Goal: Transaction & Acquisition: Purchase product/service

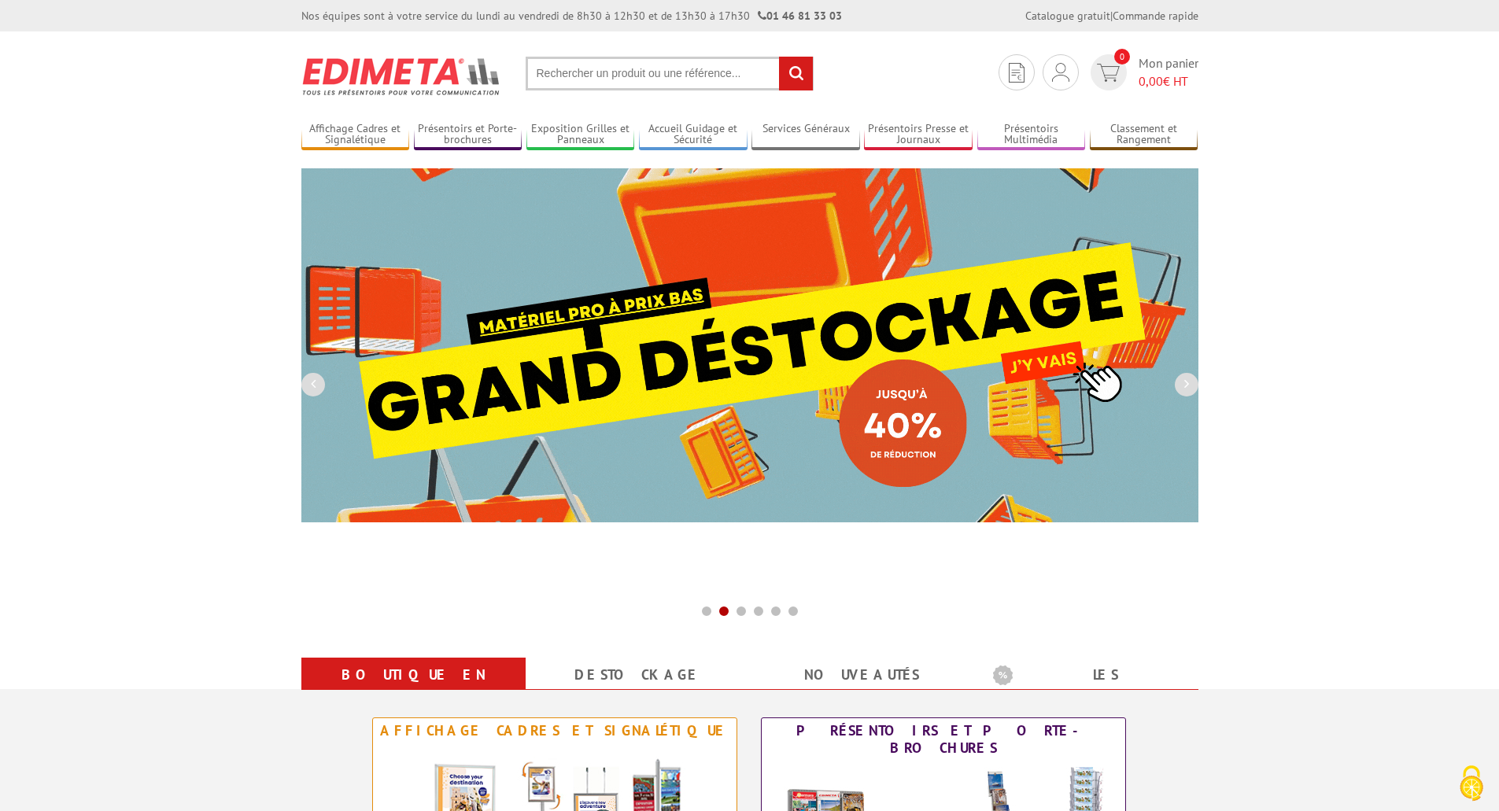
click at [608, 42] on section "Je me connecte Nouveau client ? Inscrivez-vous 0 Mon panier 0,00 € HT recherche…" at bounding box center [749, 68] width 897 height 74
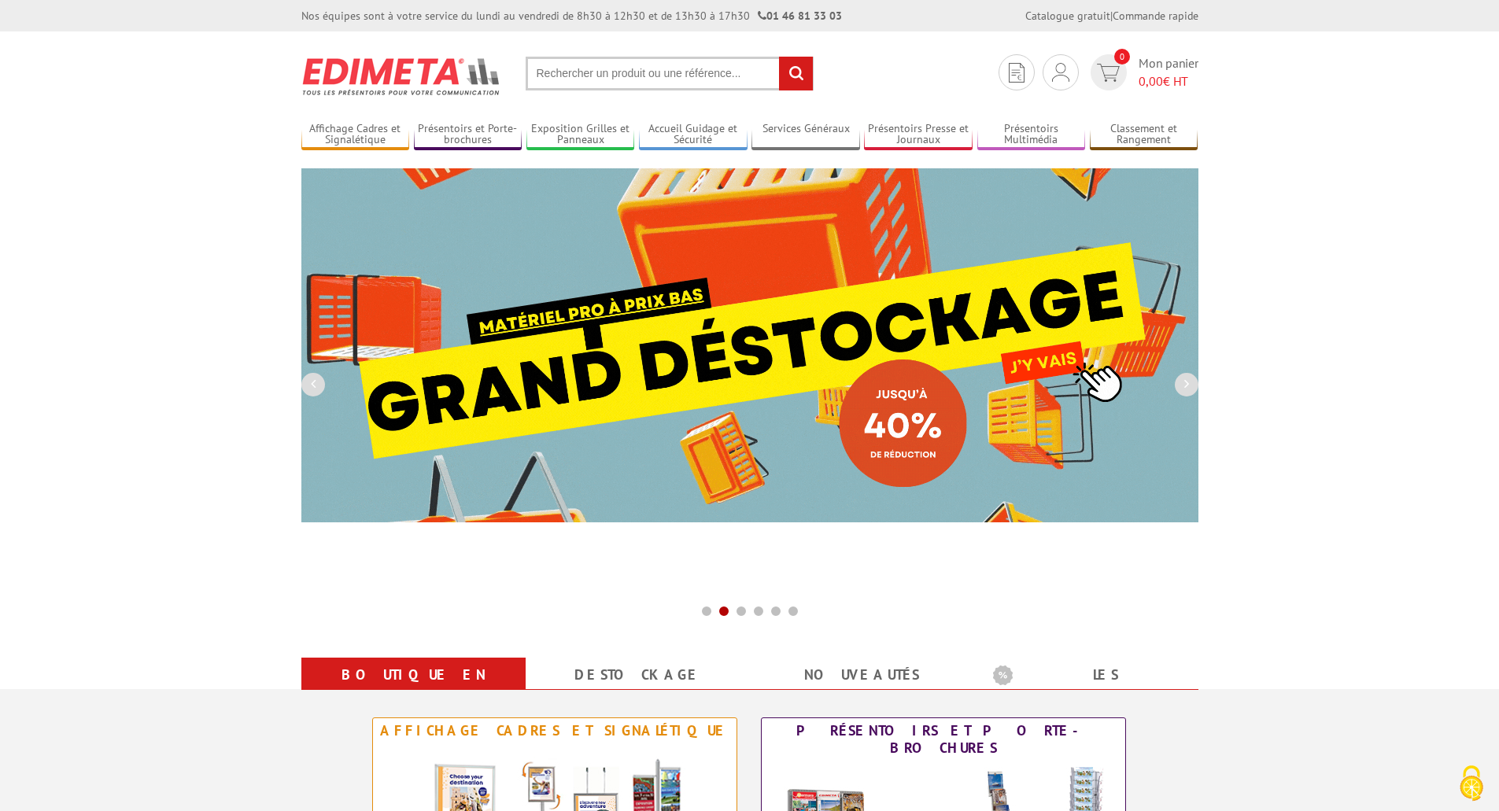
click at [599, 62] on input "text" at bounding box center [670, 74] width 288 height 34
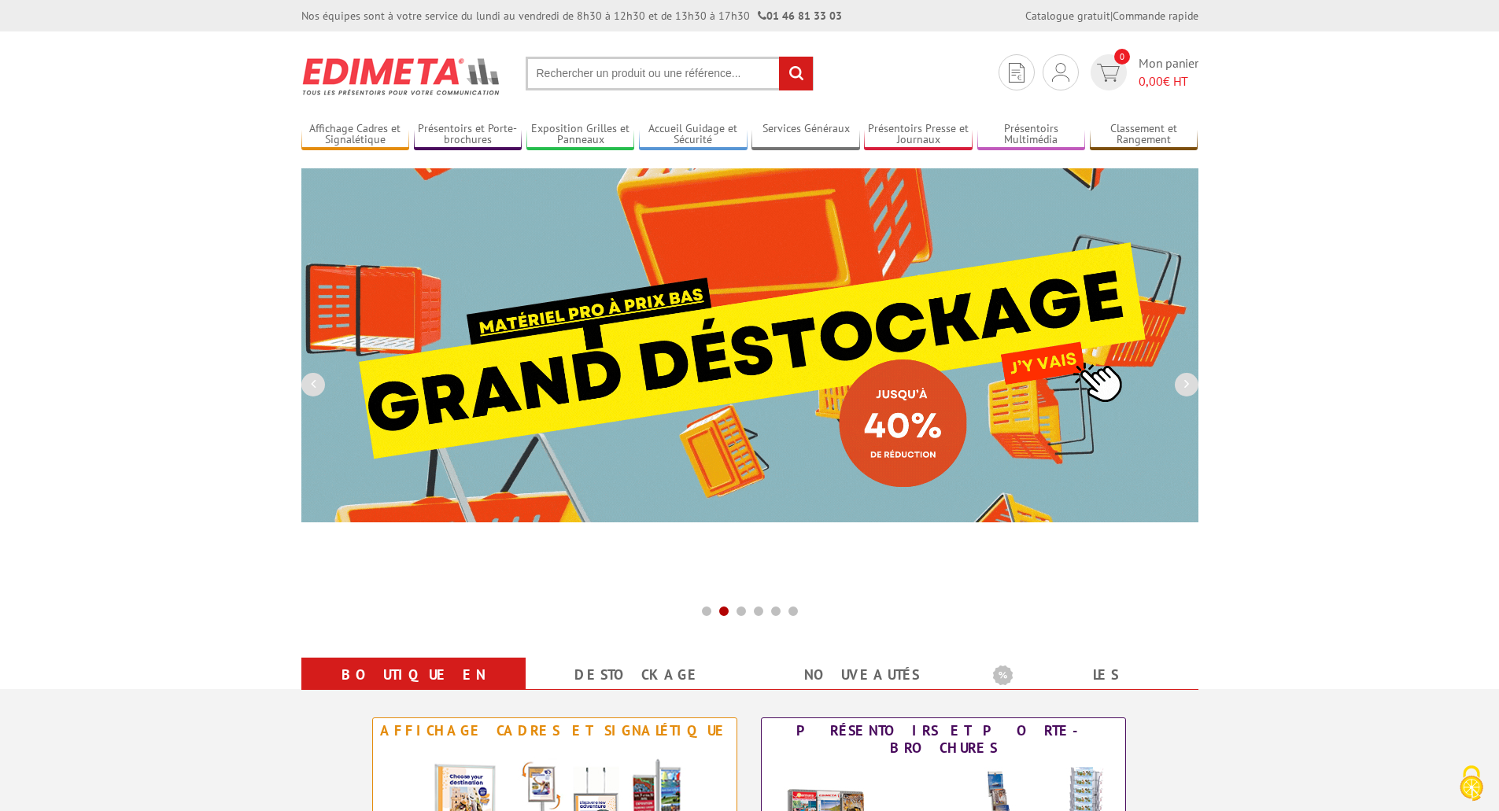
paste input "nadia.marray@gmail.com"
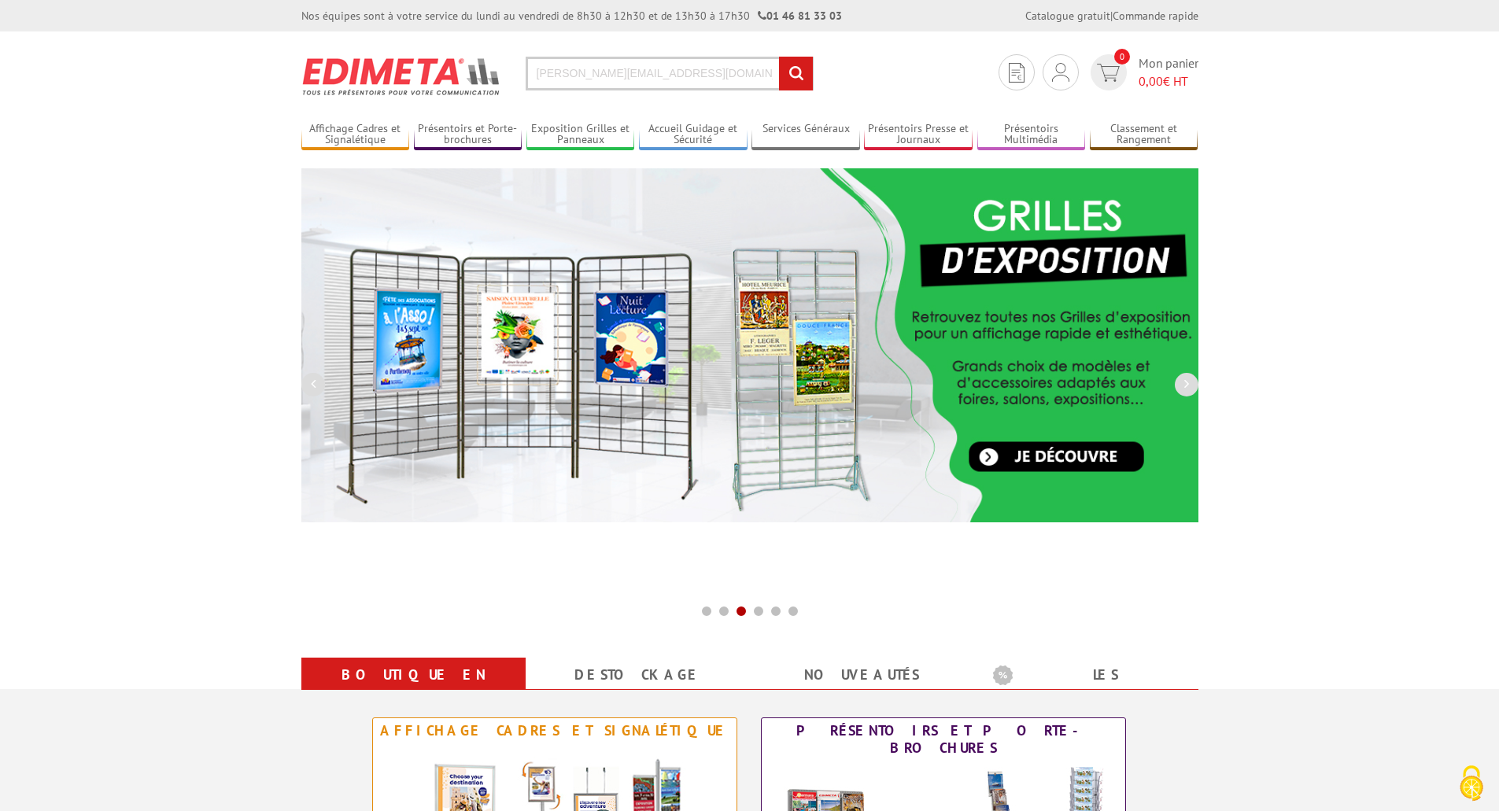
click at [637, 87] on input "nadia.marray@gmail.com" at bounding box center [670, 74] width 288 height 34
click at [666, 77] on input "nadia.marray@gmail.com" at bounding box center [670, 74] width 288 height 34
drag, startPoint x: 669, startPoint y: 75, endPoint x: 207, endPoint y: 94, distance: 463.0
paste input "text"
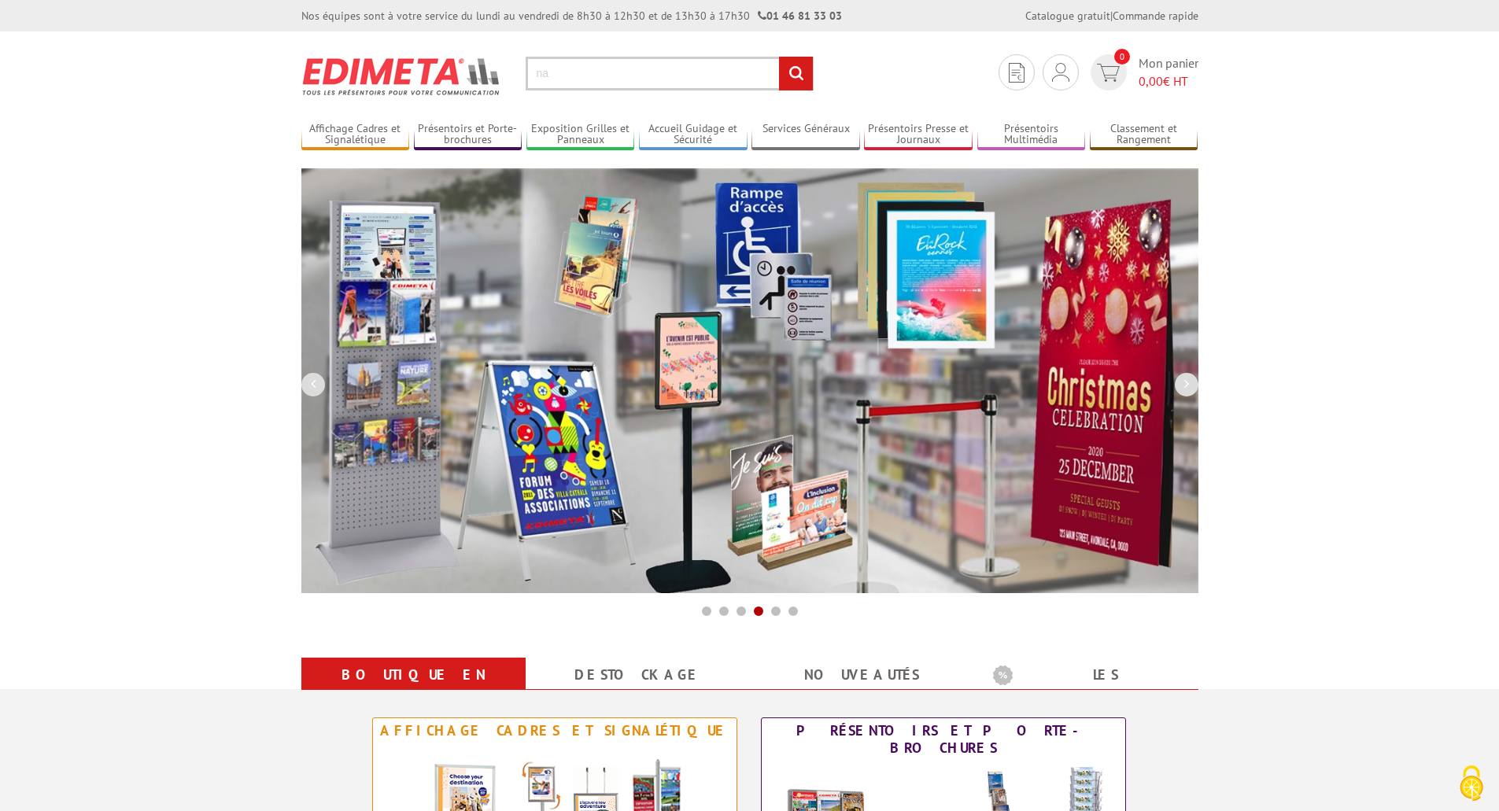
type input "n"
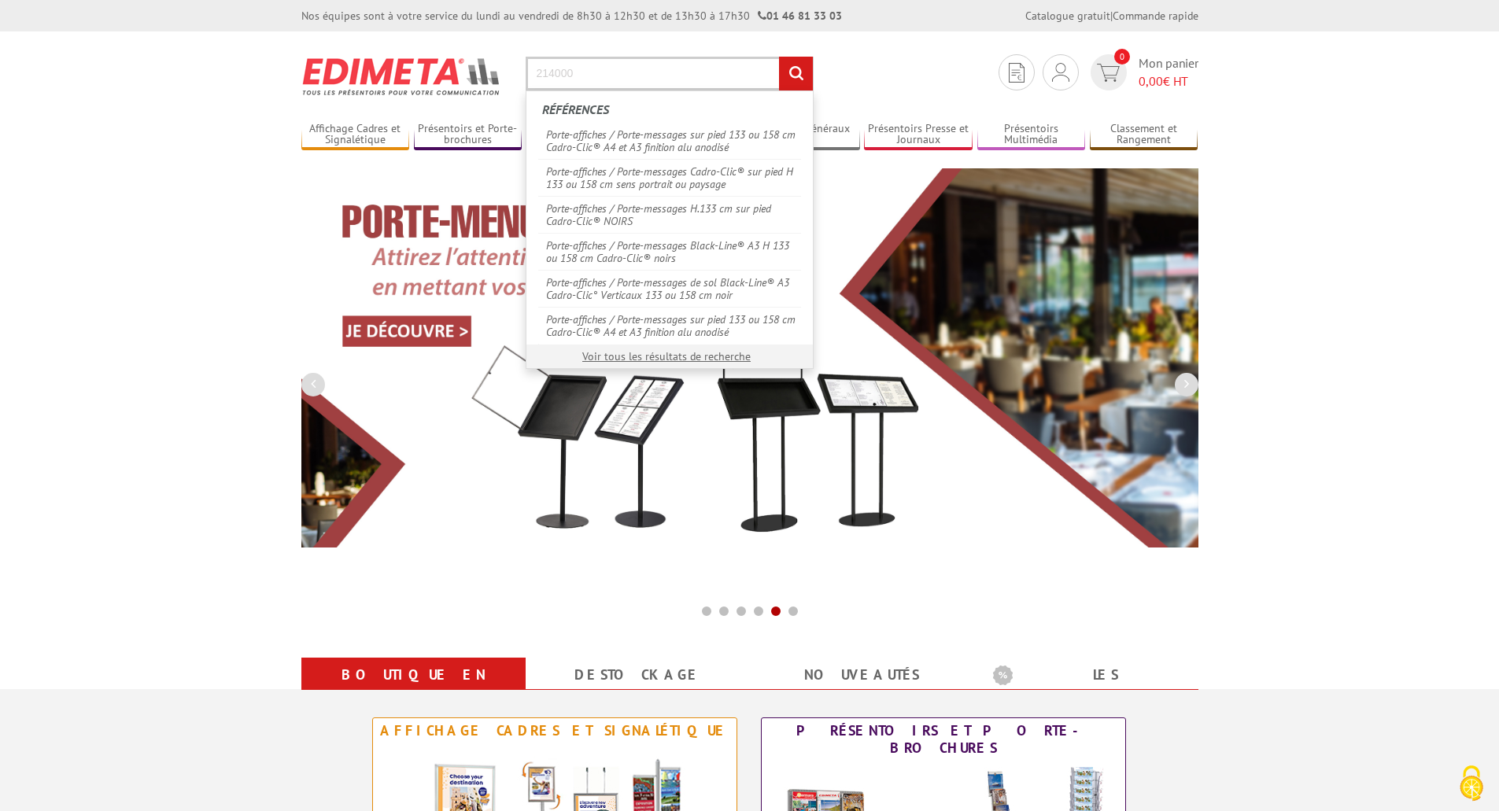
type input "214000"
click at [779, 57] on input "rechercher" at bounding box center [796, 74] width 34 height 34
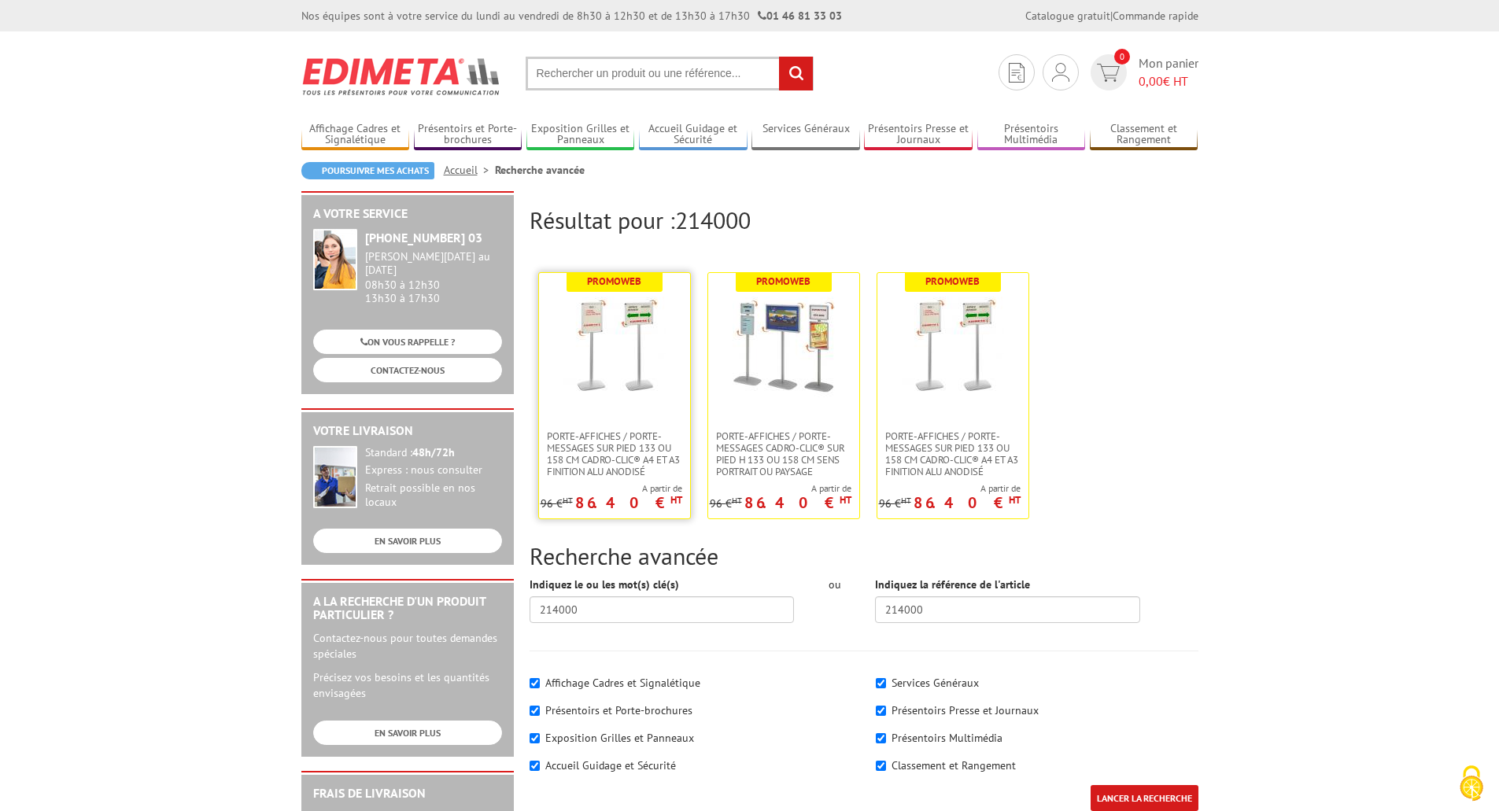
click at [641, 320] on img at bounding box center [614, 348] width 102 height 102
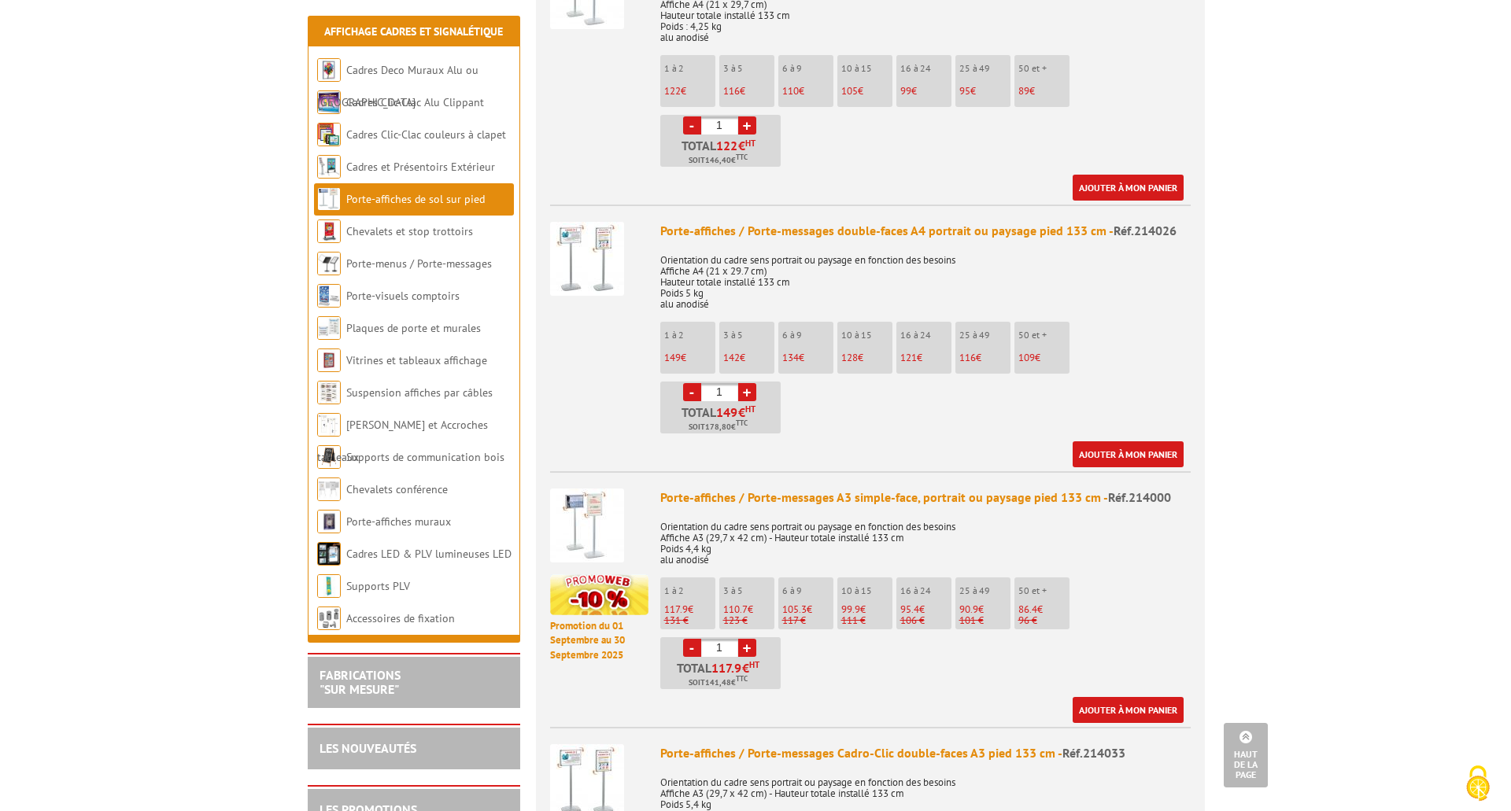
scroll to position [787, 0]
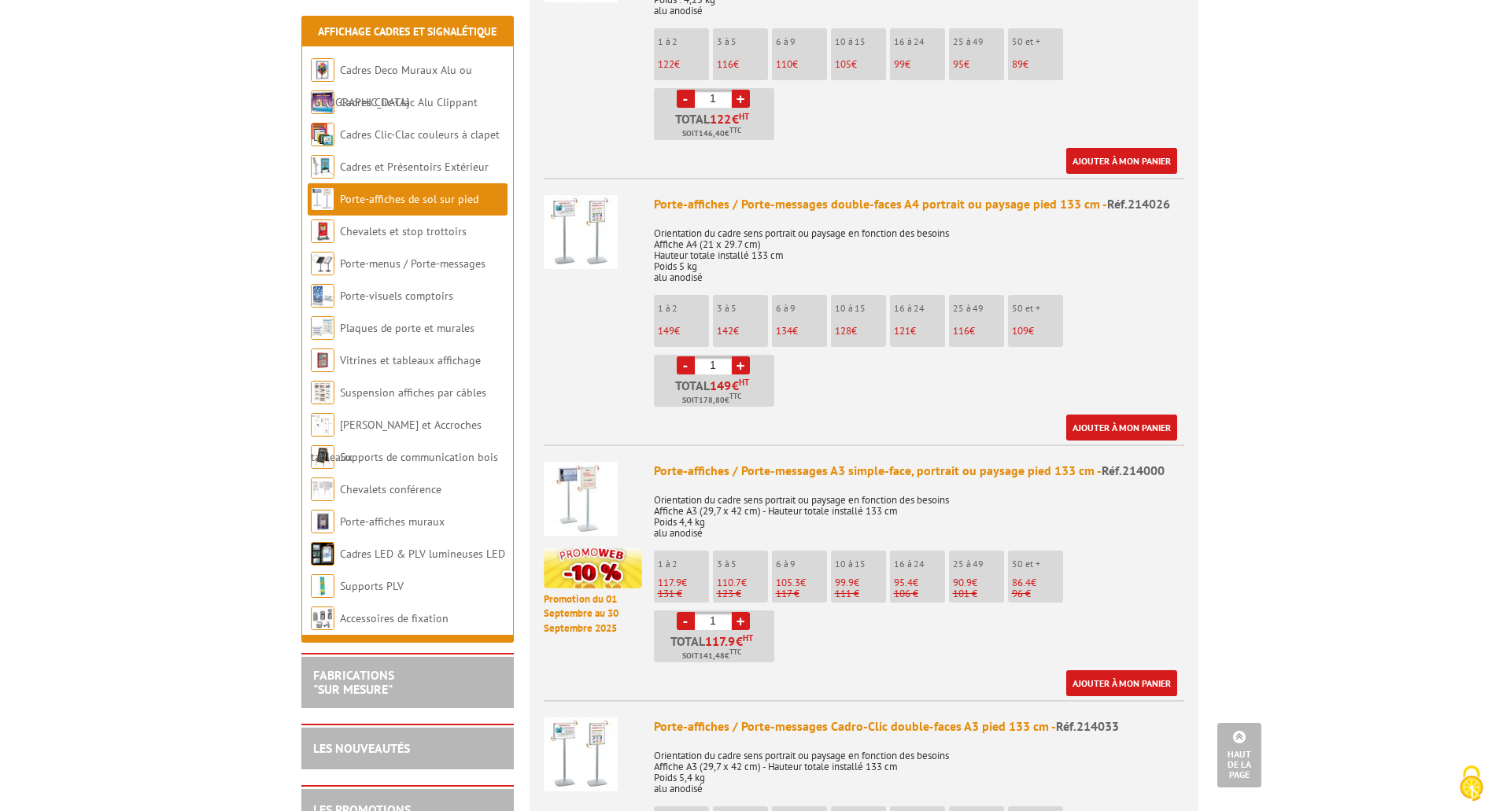
click at [747, 612] on link "+" at bounding box center [741, 621] width 18 height 18
type input "3"
click at [1114, 670] on link "Ajouter à mon panier" at bounding box center [1121, 683] width 111 height 26
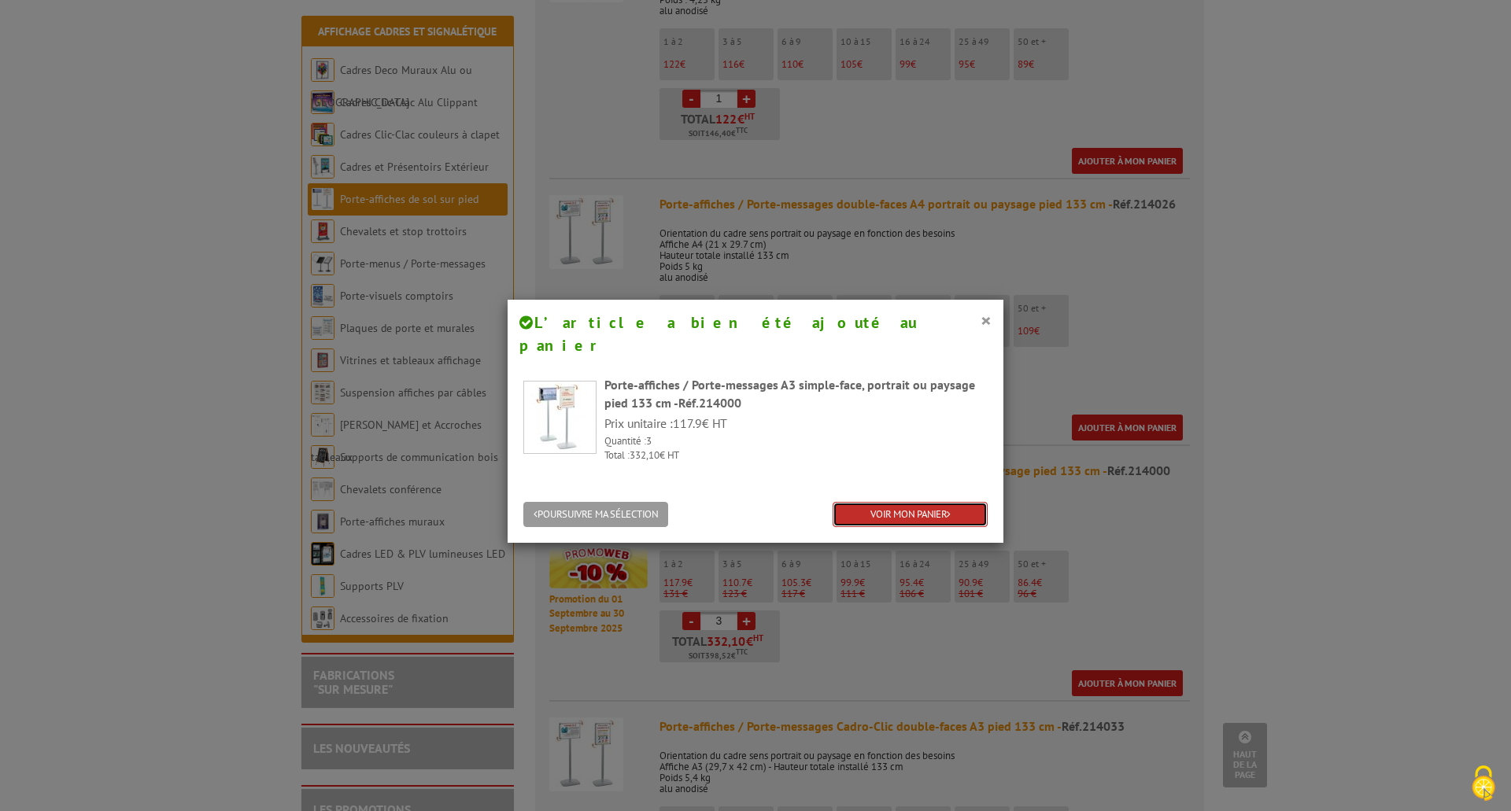
click at [869, 502] on link "VOIR MON PANIER" at bounding box center [909, 515] width 155 height 26
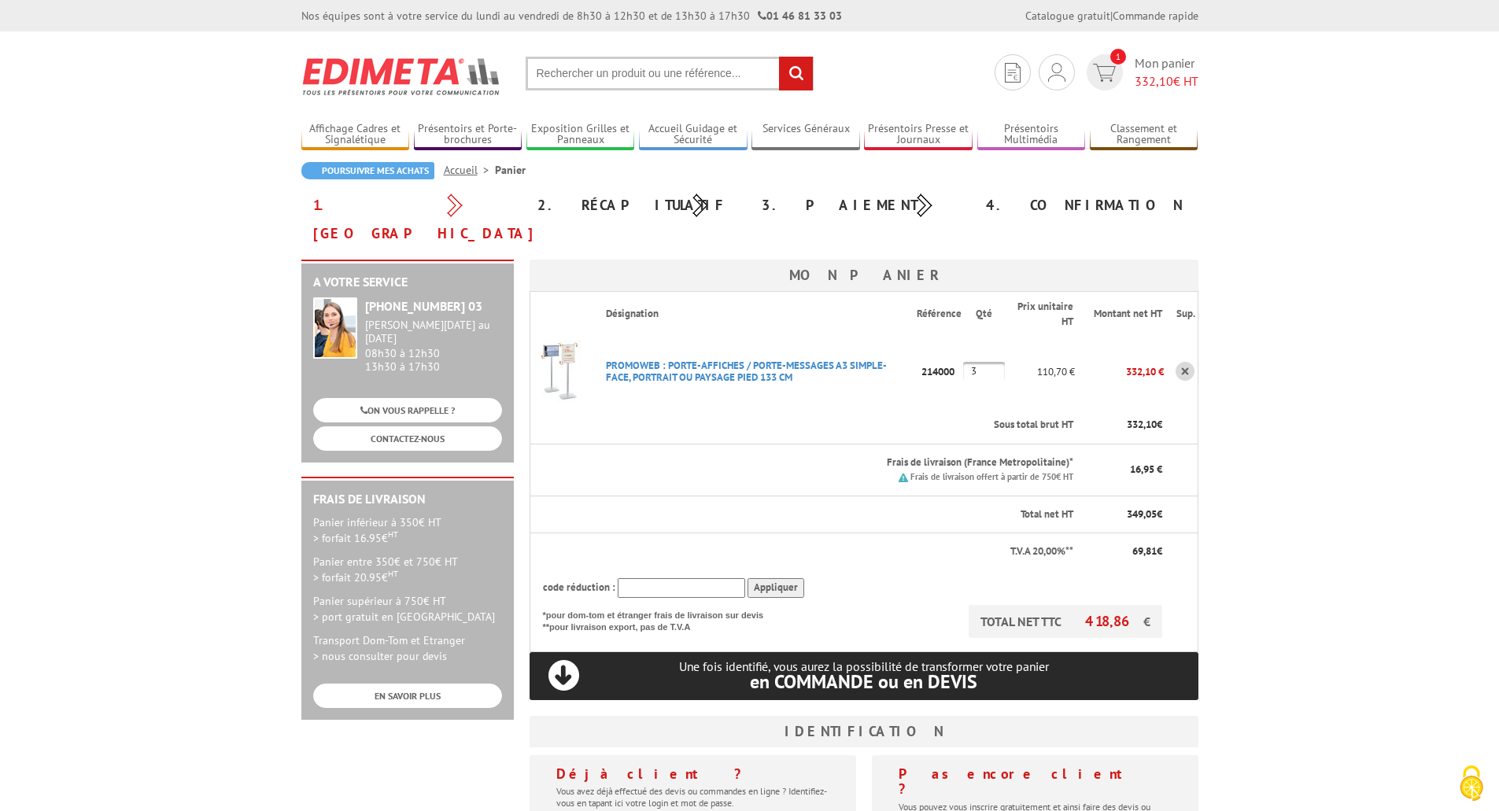
click at [981, 456] on p "Frais de livraison (France Metropolitaine)*" at bounding box center [840, 463] width 468 height 15
click at [956, 456] on p "Frais de livraison (France Metropolitaine)*" at bounding box center [840, 463] width 468 height 15
